Goal: Go to known website: Access a specific website the user already knows

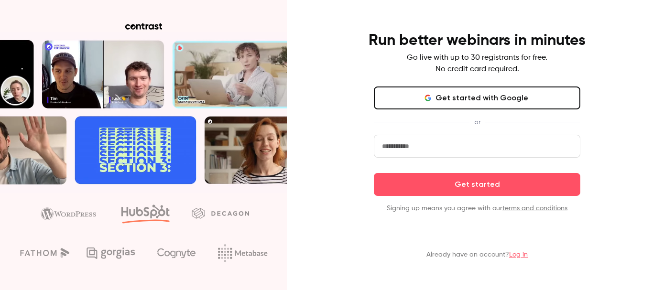
click at [517, 254] on link "Log in" at bounding box center [518, 255] width 19 height 7
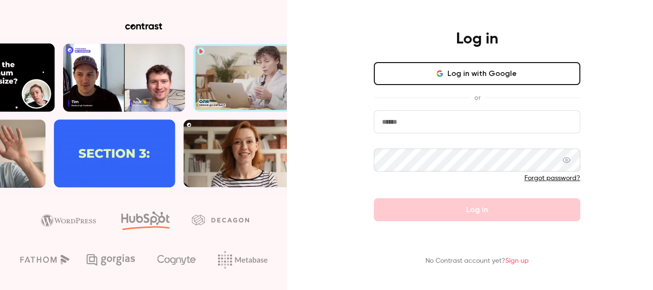
click at [447, 67] on button "Log in with Google" at bounding box center [477, 73] width 207 height 23
